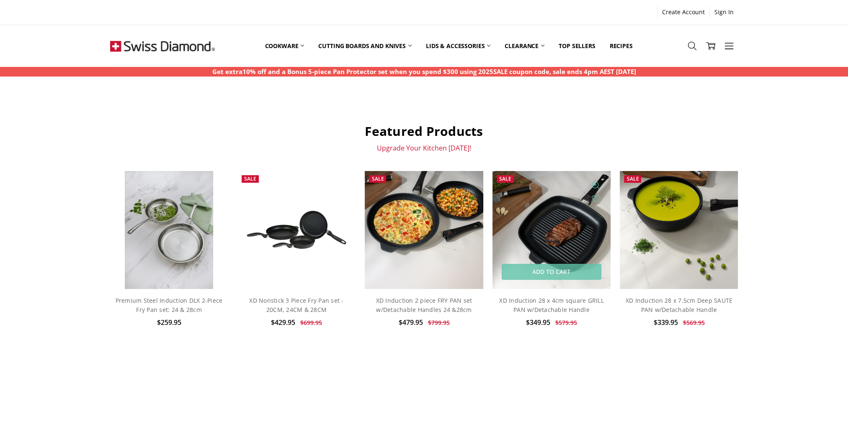
click at [579, 217] on img at bounding box center [551, 230] width 118 height 118
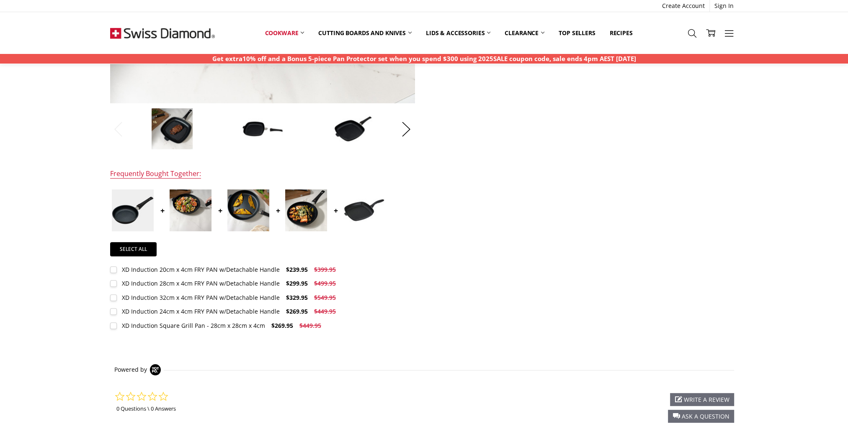
scroll to position [209, 0]
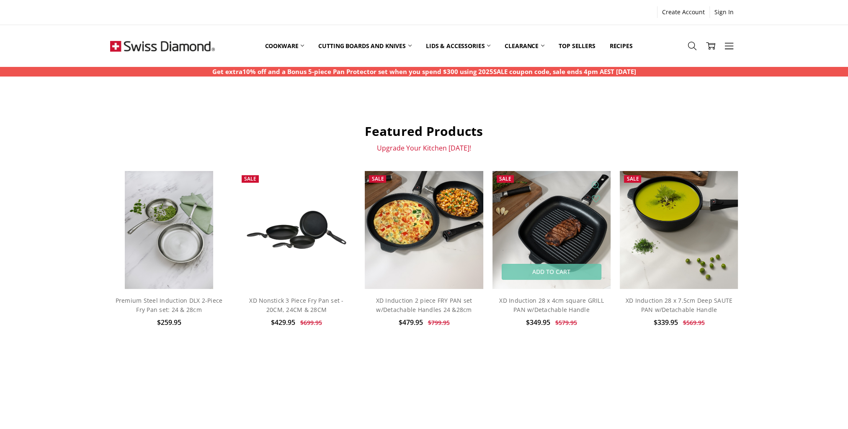
click at [582, 200] on img at bounding box center [551, 230] width 118 height 118
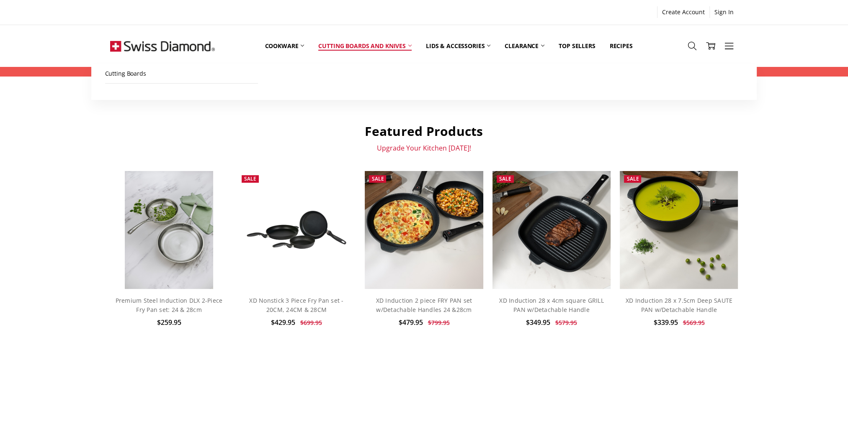
click at [351, 44] on link "Cutting boards and knives" at bounding box center [365, 45] width 108 height 37
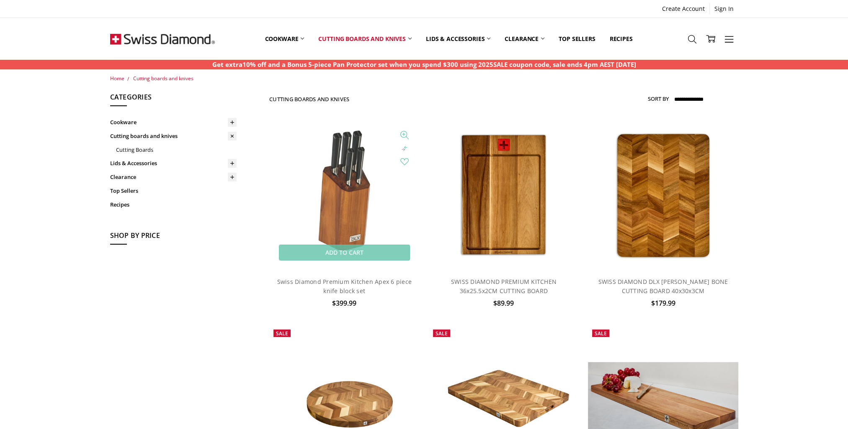
click at [357, 174] on img at bounding box center [344, 195] width 87 height 150
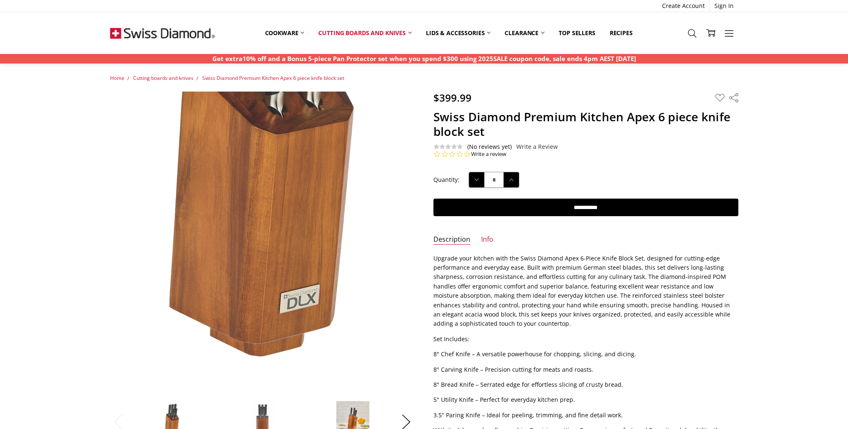
scroll to position [167, 0]
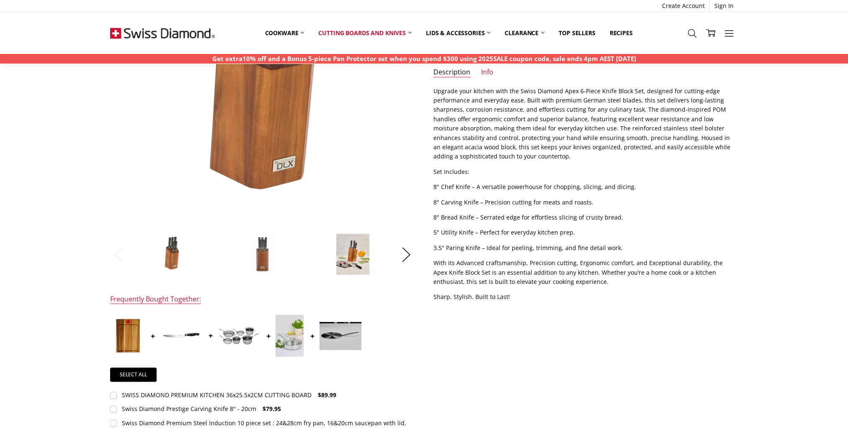
click at [183, 336] on img at bounding box center [181, 336] width 42 height 8
click at [406, 255] on button "Next" at bounding box center [406, 255] width 17 height 26
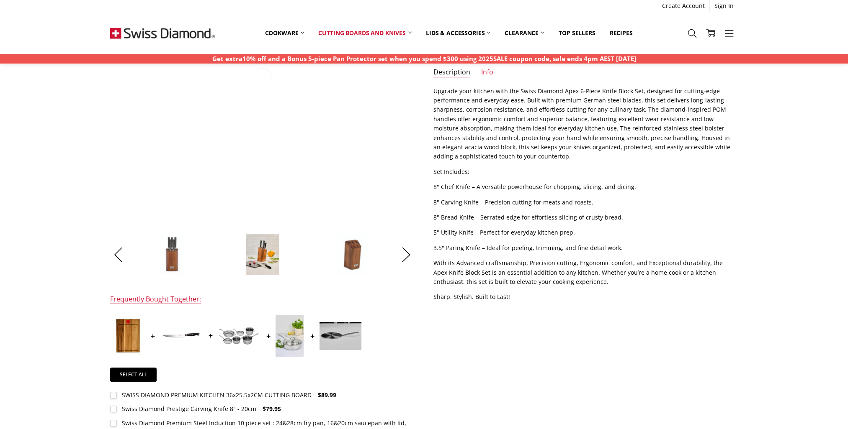
click at [268, 262] on img at bounding box center [261, 255] width 33 height 42
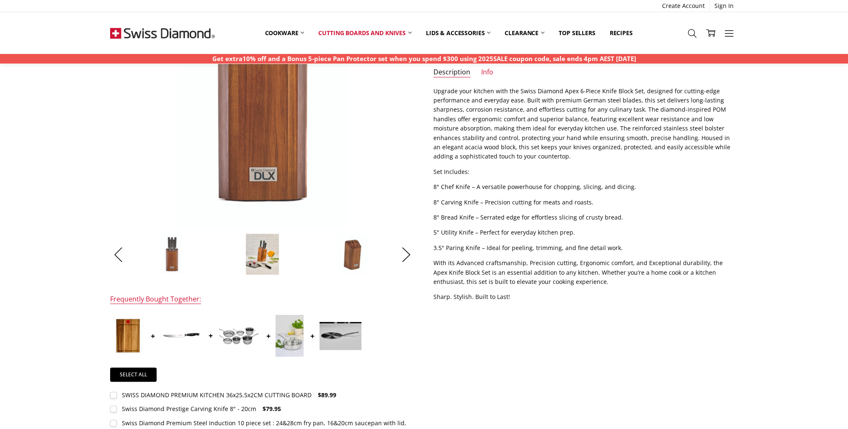
click at [247, 251] on img at bounding box center [261, 255] width 33 height 42
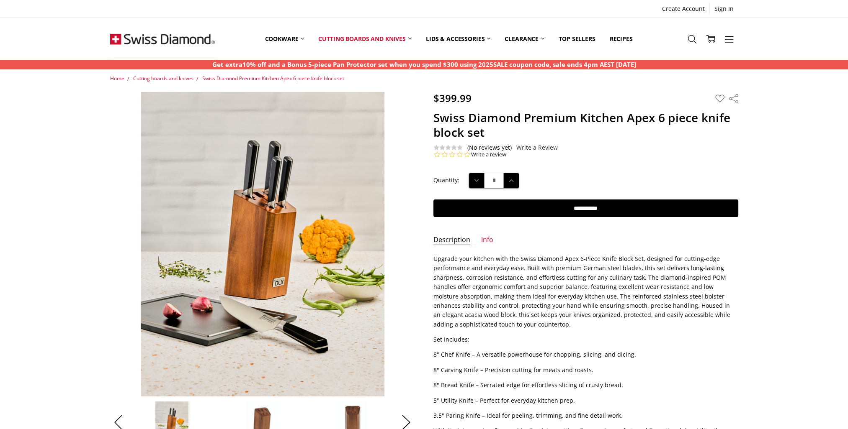
scroll to position [126, 0]
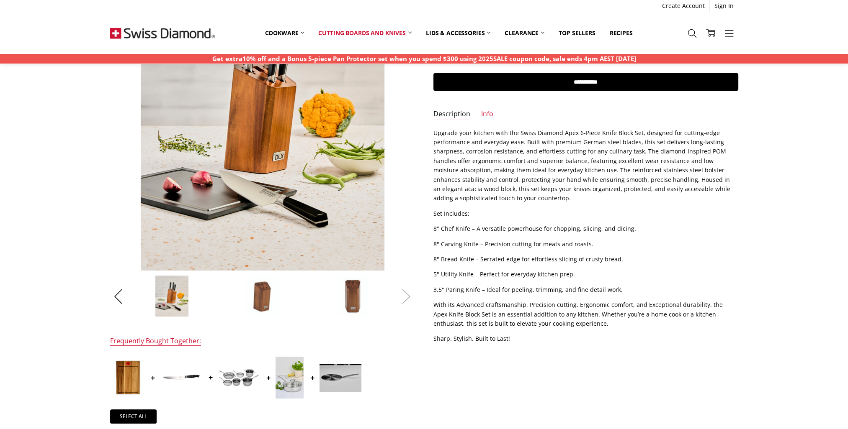
click at [398, 297] on button "Next" at bounding box center [406, 297] width 17 height 26
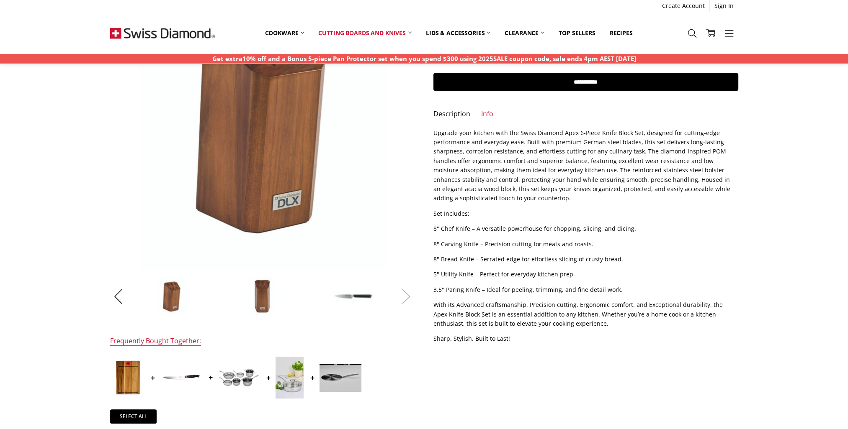
click at [401, 296] on button "Next" at bounding box center [406, 297] width 17 height 26
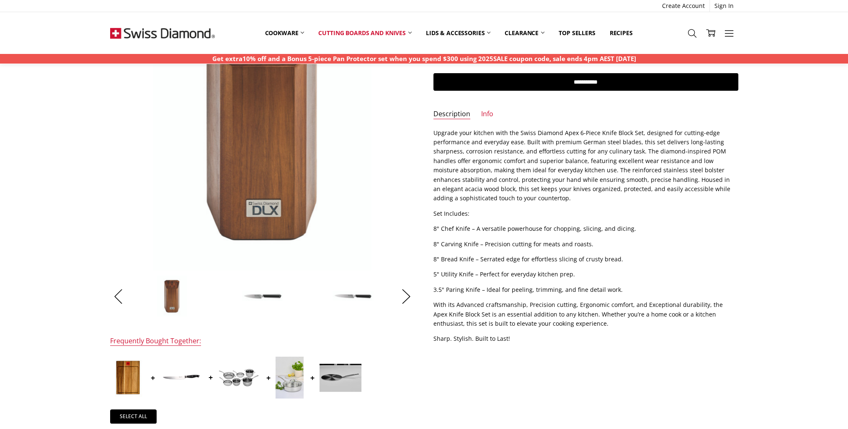
click at [261, 300] on img at bounding box center [263, 295] width 42 height 11
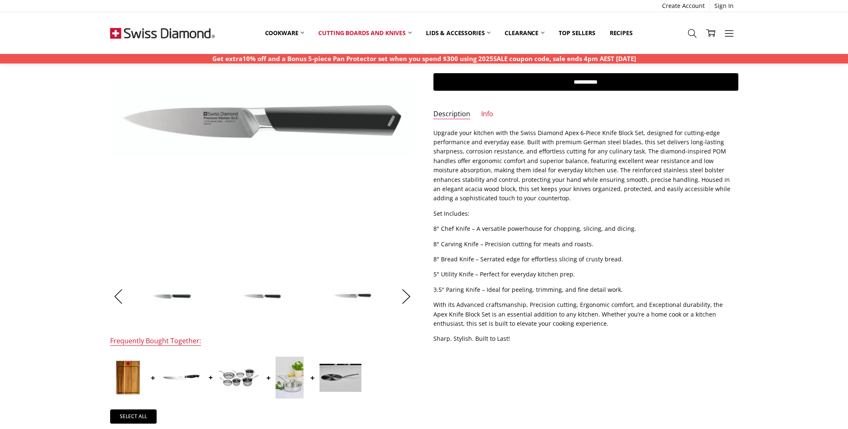
click at [263, 296] on img at bounding box center [263, 296] width 42 height 11
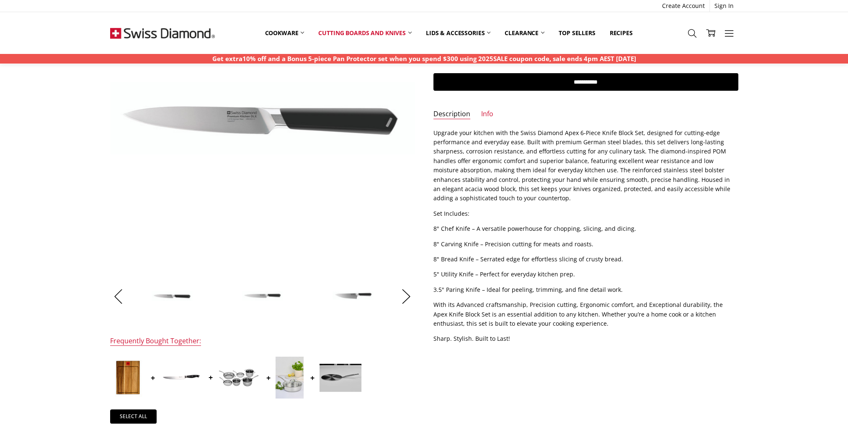
click at [263, 296] on img at bounding box center [263, 296] width 42 height 11
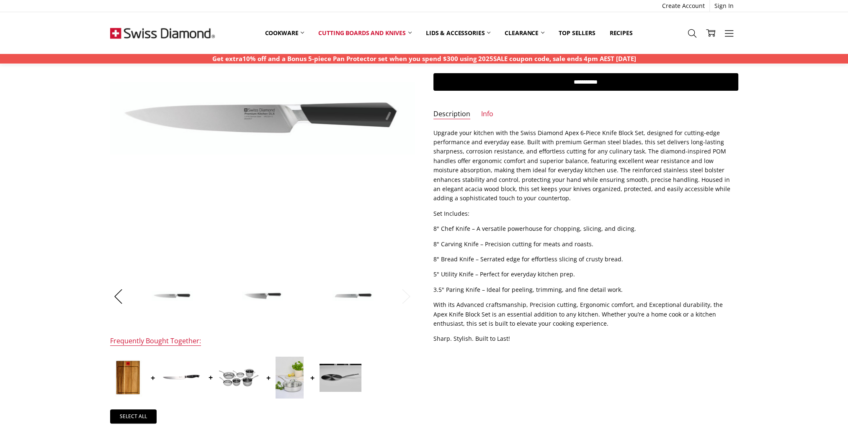
click at [265, 296] on img at bounding box center [263, 296] width 42 height 10
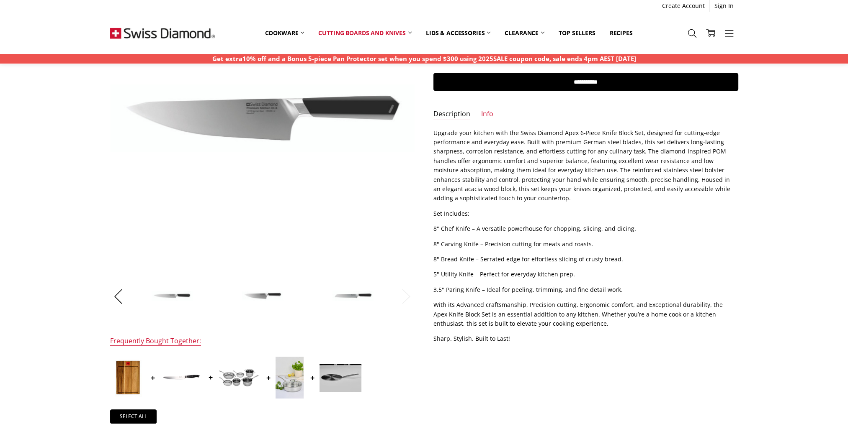
click at [353, 299] on img at bounding box center [353, 295] width 42 height 11
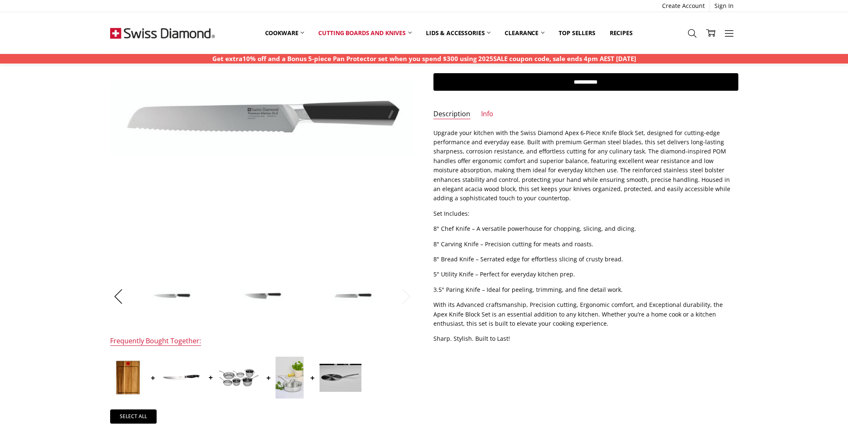
scroll to position [42, 0]
